Goal: Task Accomplishment & Management: Complete application form

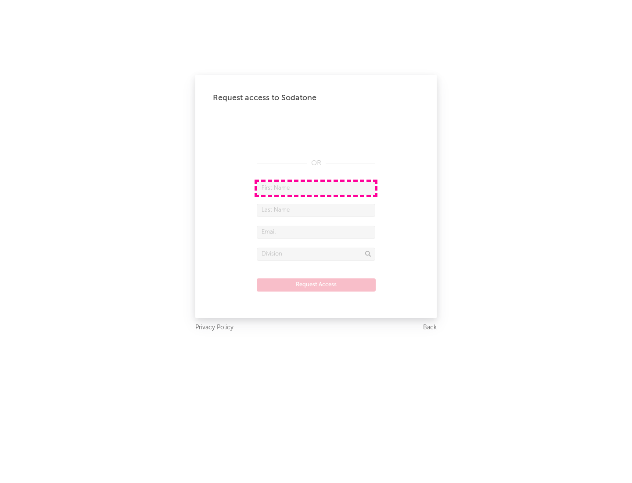
click at [316, 188] on input "text" at bounding box center [316, 188] width 119 height 13
type input "[PERSON_NAME]"
click at [316, 210] on input "text" at bounding box center [316, 210] width 119 height 13
type input "[PERSON_NAME]"
click at [316, 232] on input "text" at bounding box center [316, 232] width 119 height 13
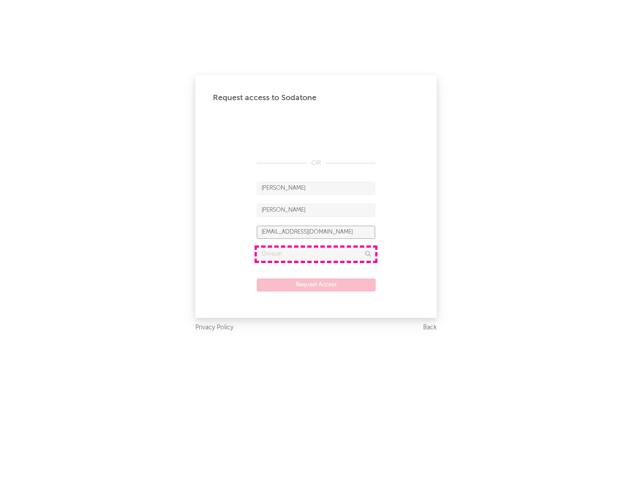
type input "[EMAIL_ADDRESS][DOMAIN_NAME]"
click at [316, 254] on input "text" at bounding box center [316, 254] width 119 height 13
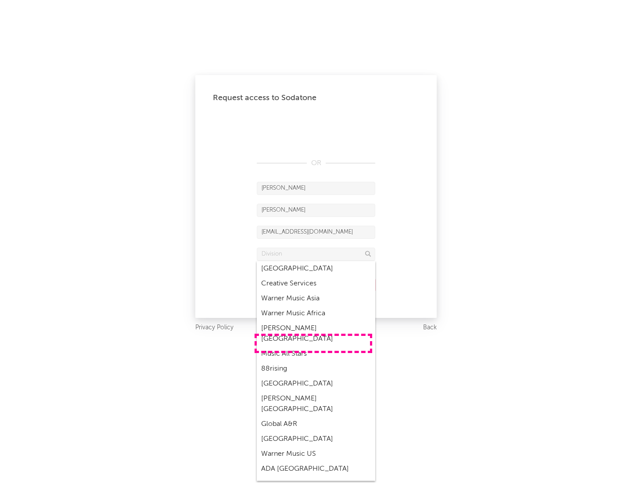
click at [313, 346] on div "Music All Stars" at bounding box center [316, 353] width 119 height 15
type input "Music All Stars"
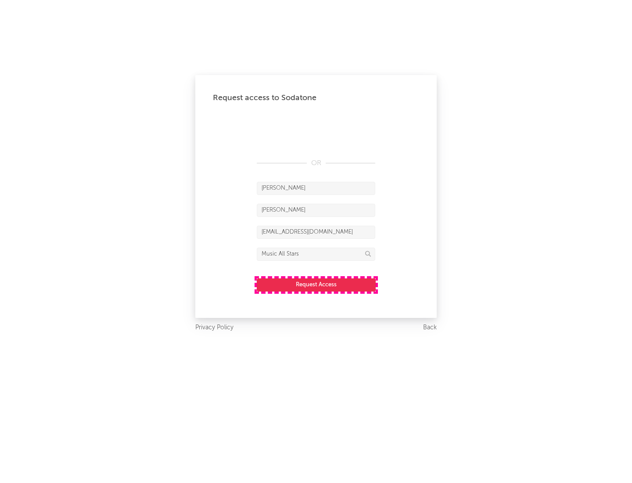
click at [316, 284] on button "Request Access" at bounding box center [316, 284] width 119 height 13
